Goal: Task Accomplishment & Management: Use online tool/utility

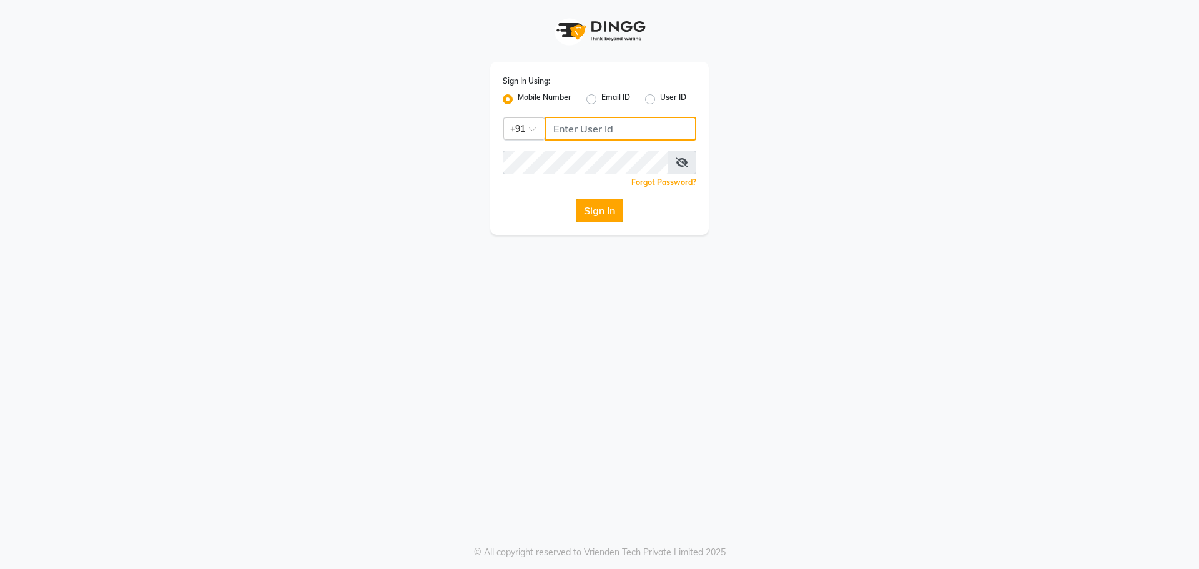
type input "6363161131"
click at [603, 215] on button "Sign In" at bounding box center [599, 211] width 47 height 24
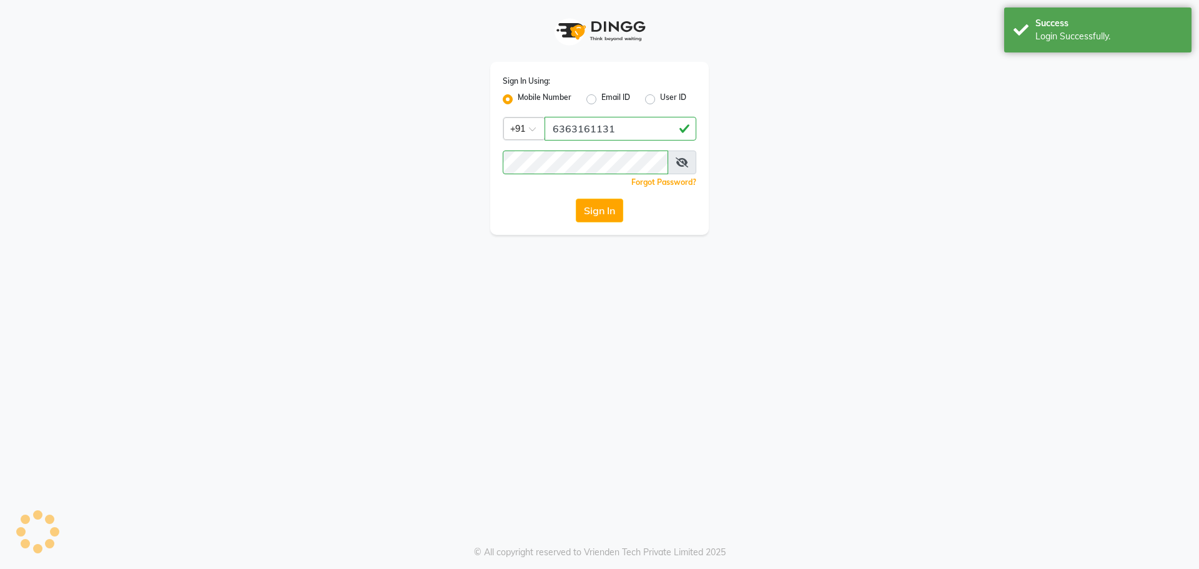
select select "8624"
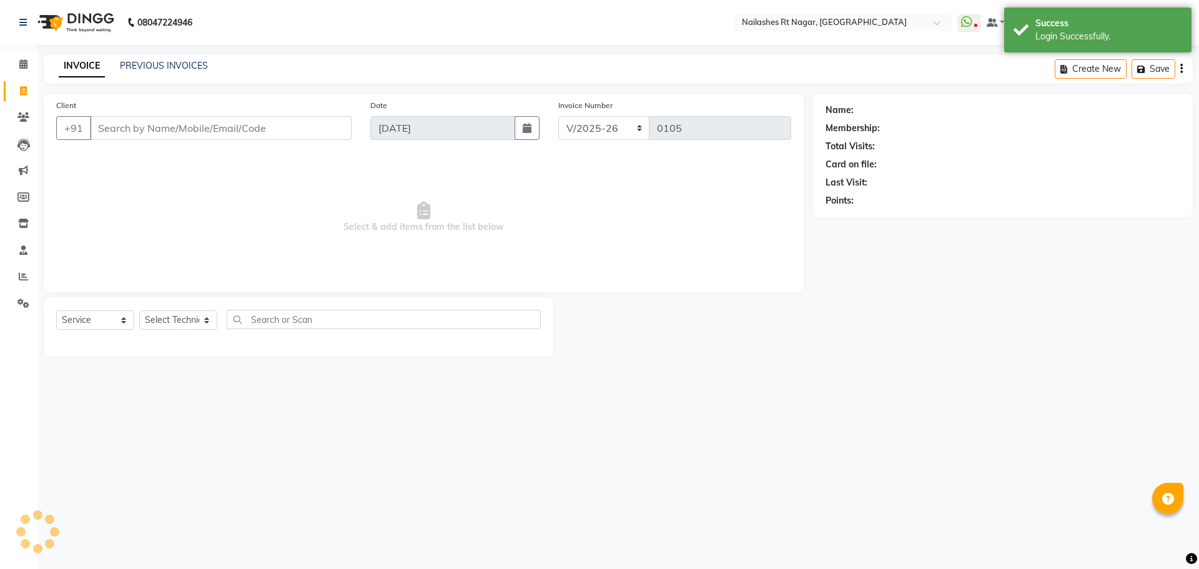
select select "membership"
